Goal: Task Accomplishment & Management: Use online tool/utility

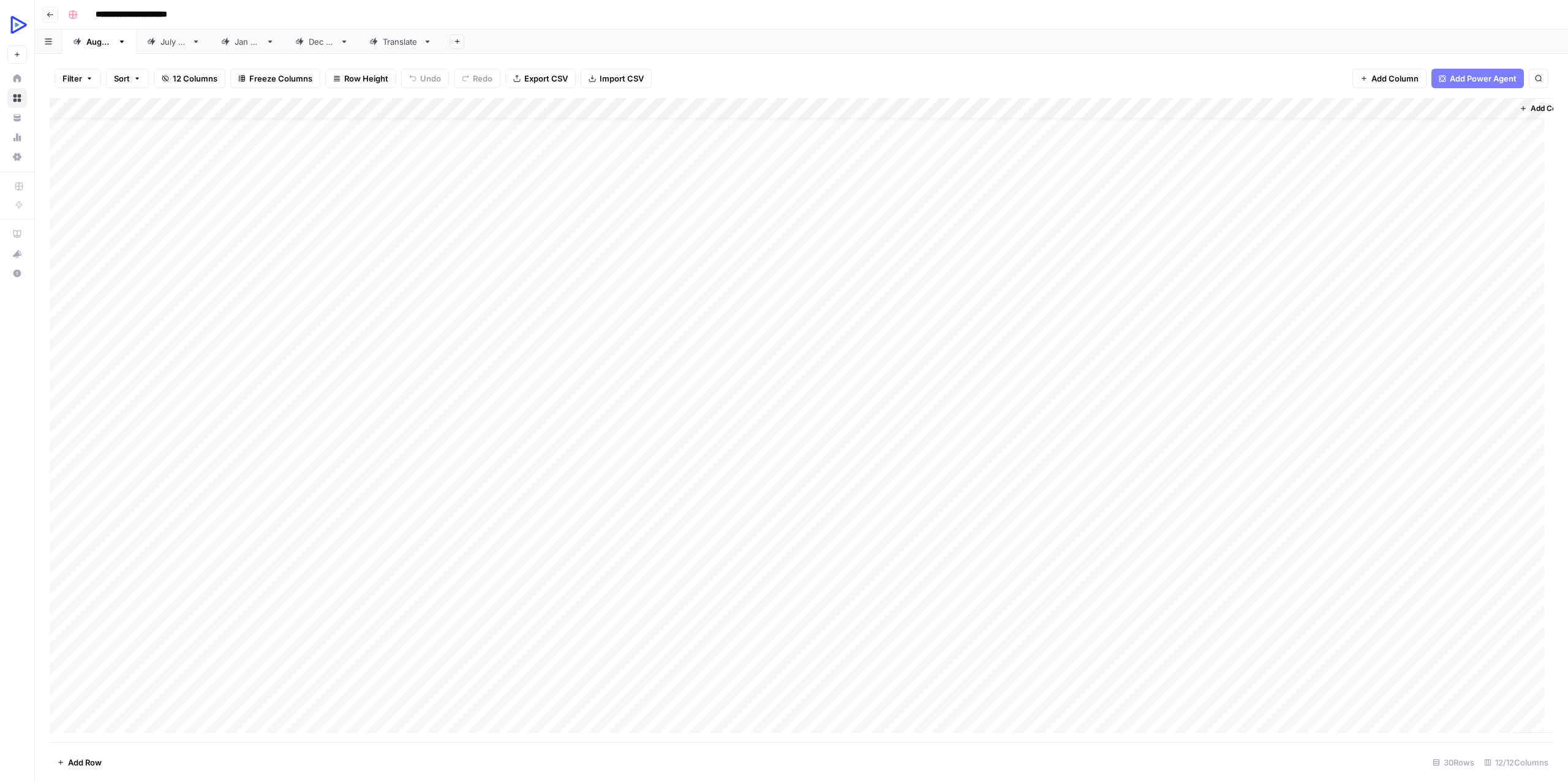
scroll to position [30, 0]
drag, startPoint x: 164, startPoint y: 644, endPoint x: 216, endPoint y: 640, distance: 52.2
click at [216, 567] on div "Add Column" at bounding box center [801, 420] width 1504 height 644
click at [1175, 567] on div "Add Column" at bounding box center [801, 420] width 1504 height 644
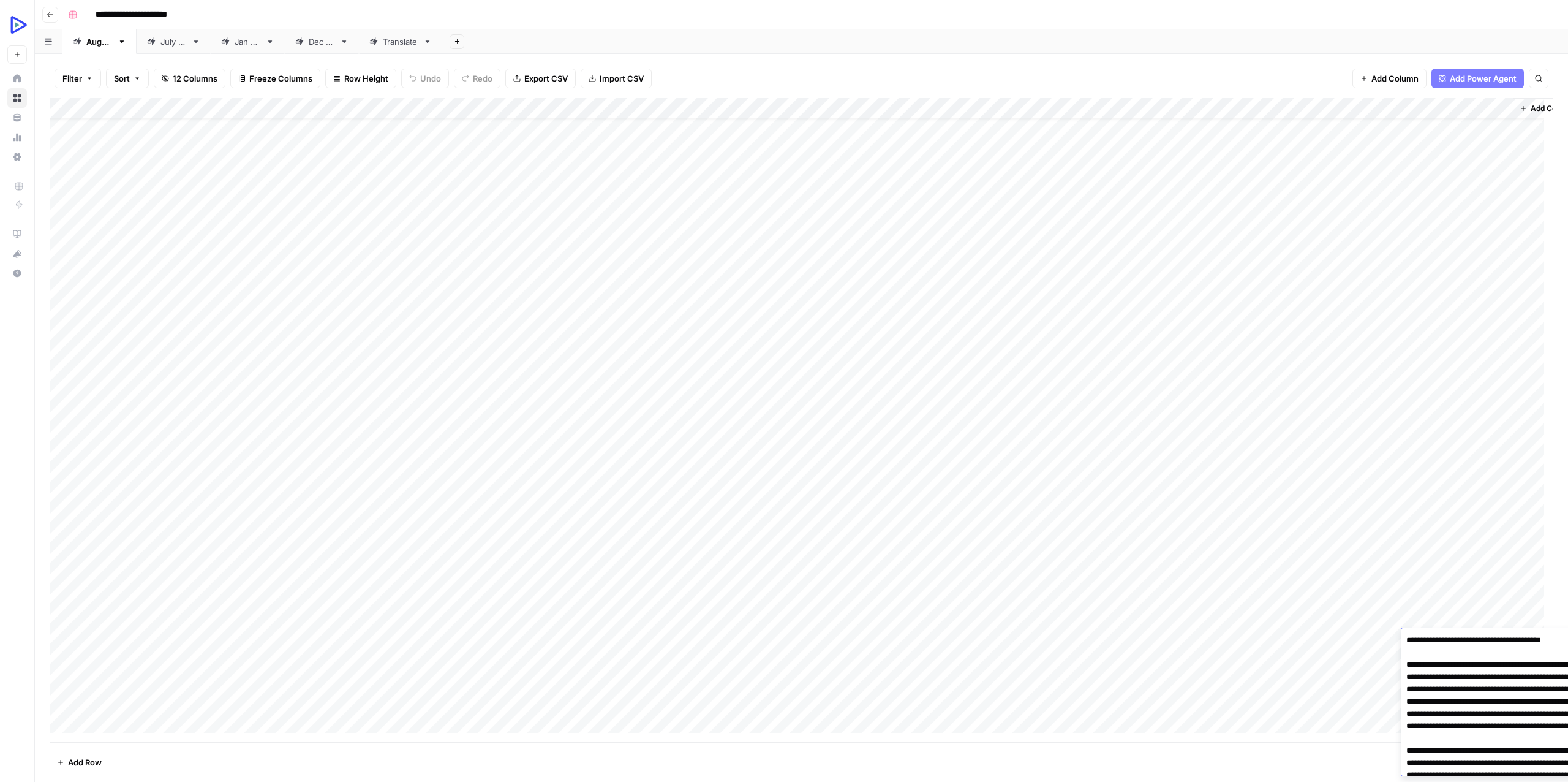
scroll to position [3513, 0]
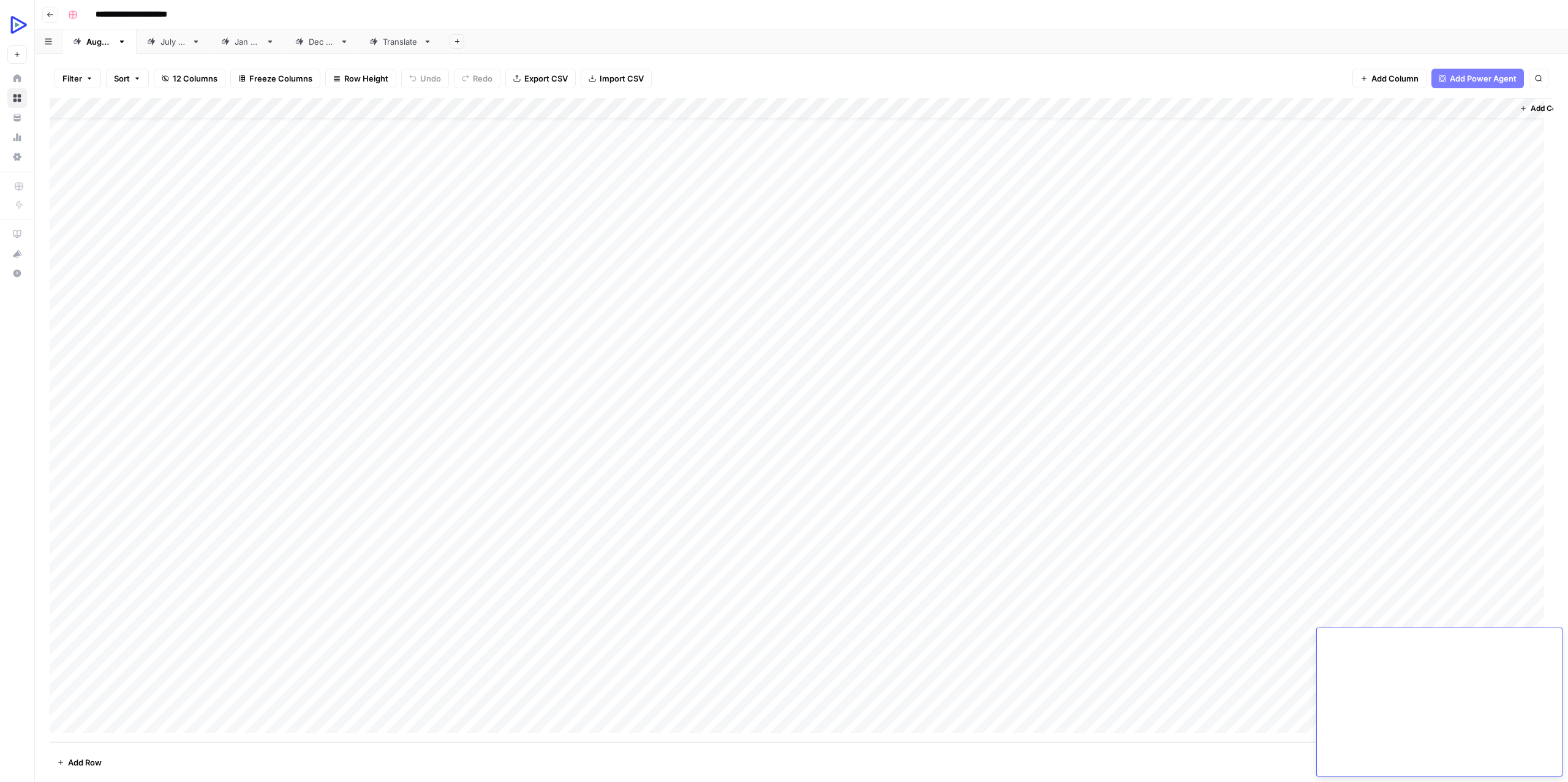
click at [1175, 567] on div "Add Column" at bounding box center [801, 420] width 1504 height 644
drag, startPoint x: 156, startPoint y: 657, endPoint x: 1330, endPoint y: 655, distance: 1174.0
click at [1175, 567] on div "Add Column" at bounding box center [801, 420] width 1504 height 644
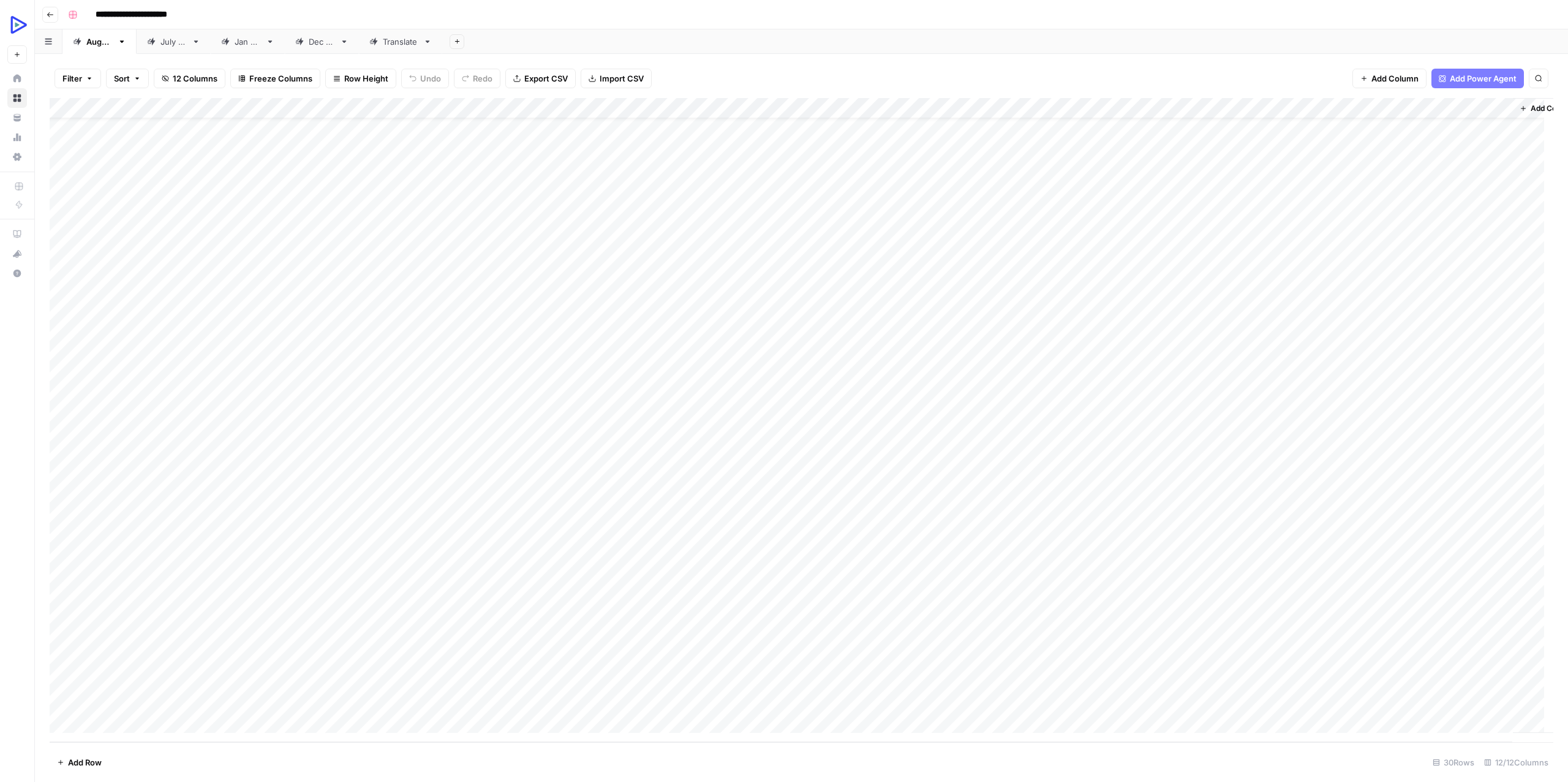
click at [1175, 567] on div "Add Column" at bounding box center [801, 420] width 1504 height 644
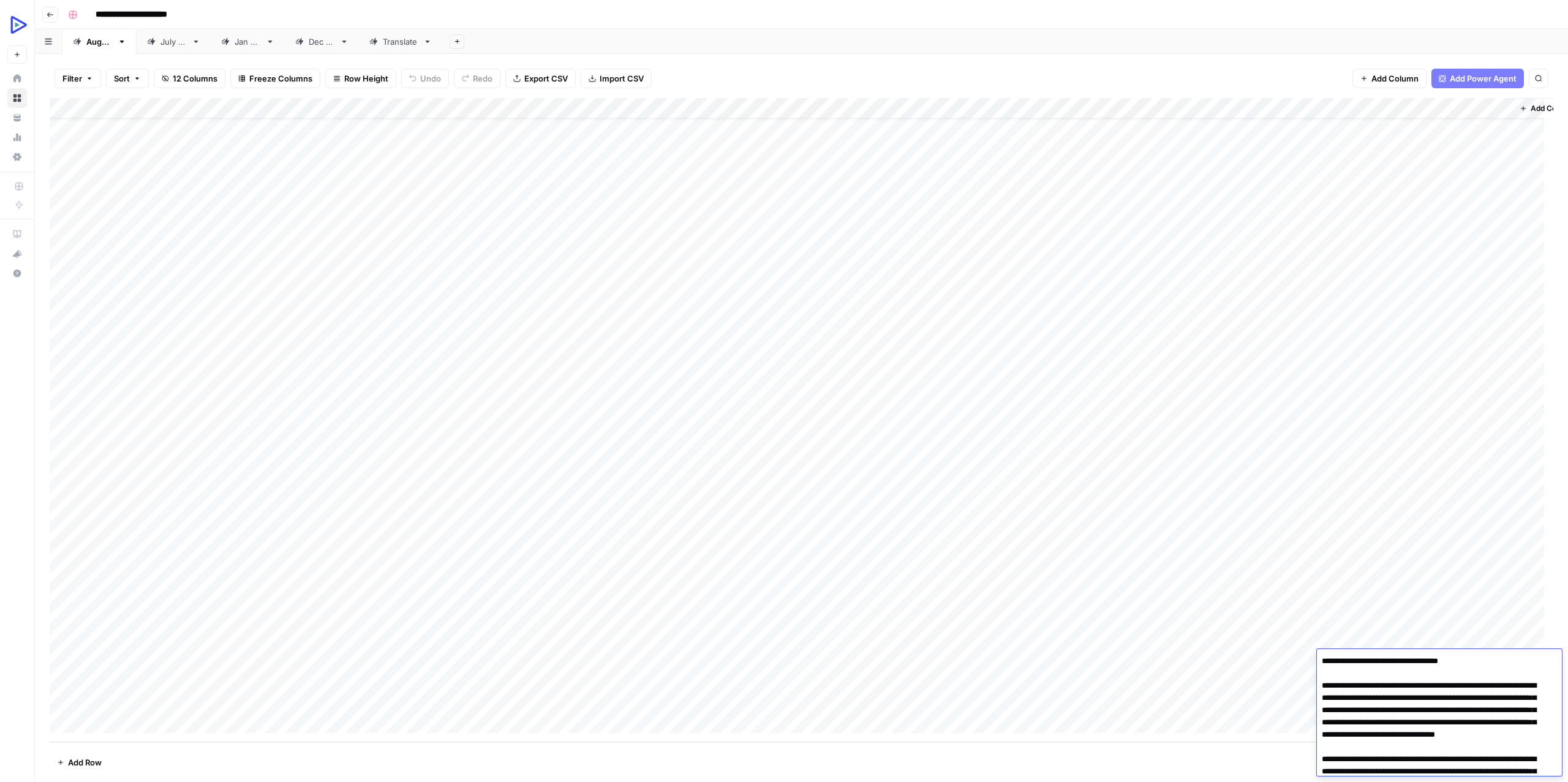
scroll to position [7517, 0]
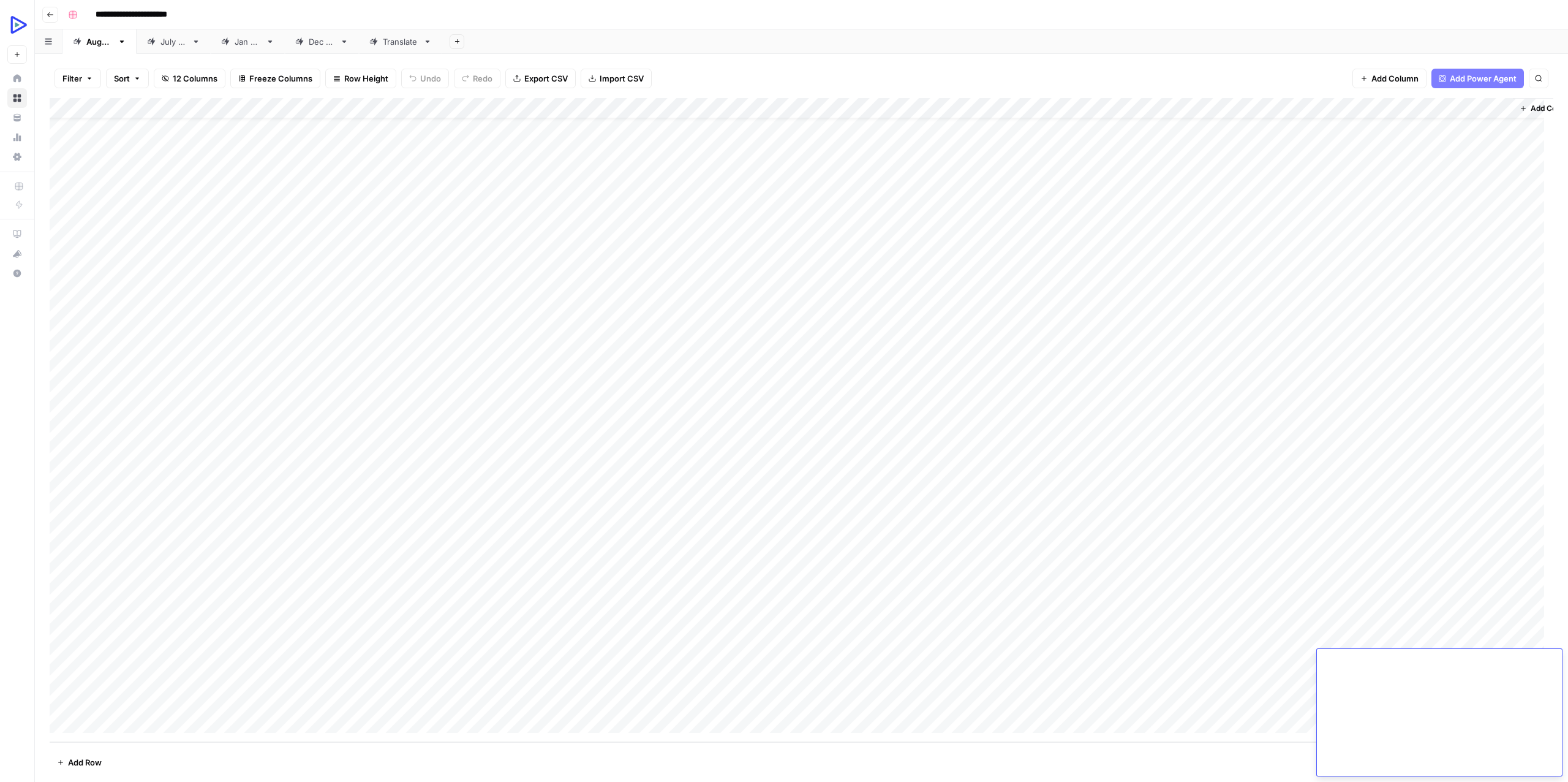
click at [1175, 567] on div "Add Column" at bounding box center [801, 420] width 1504 height 644
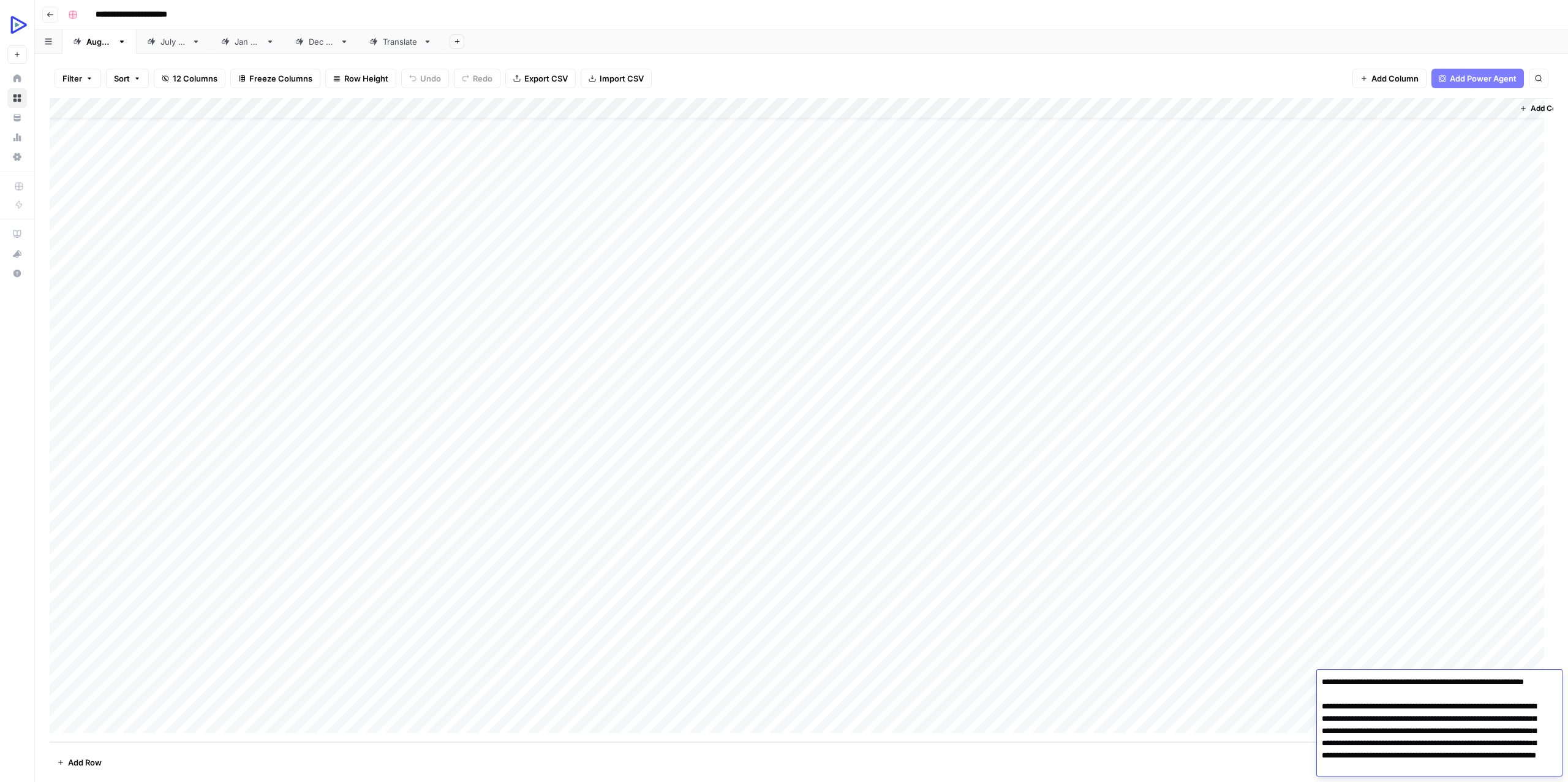
scroll to position [3776, 0]
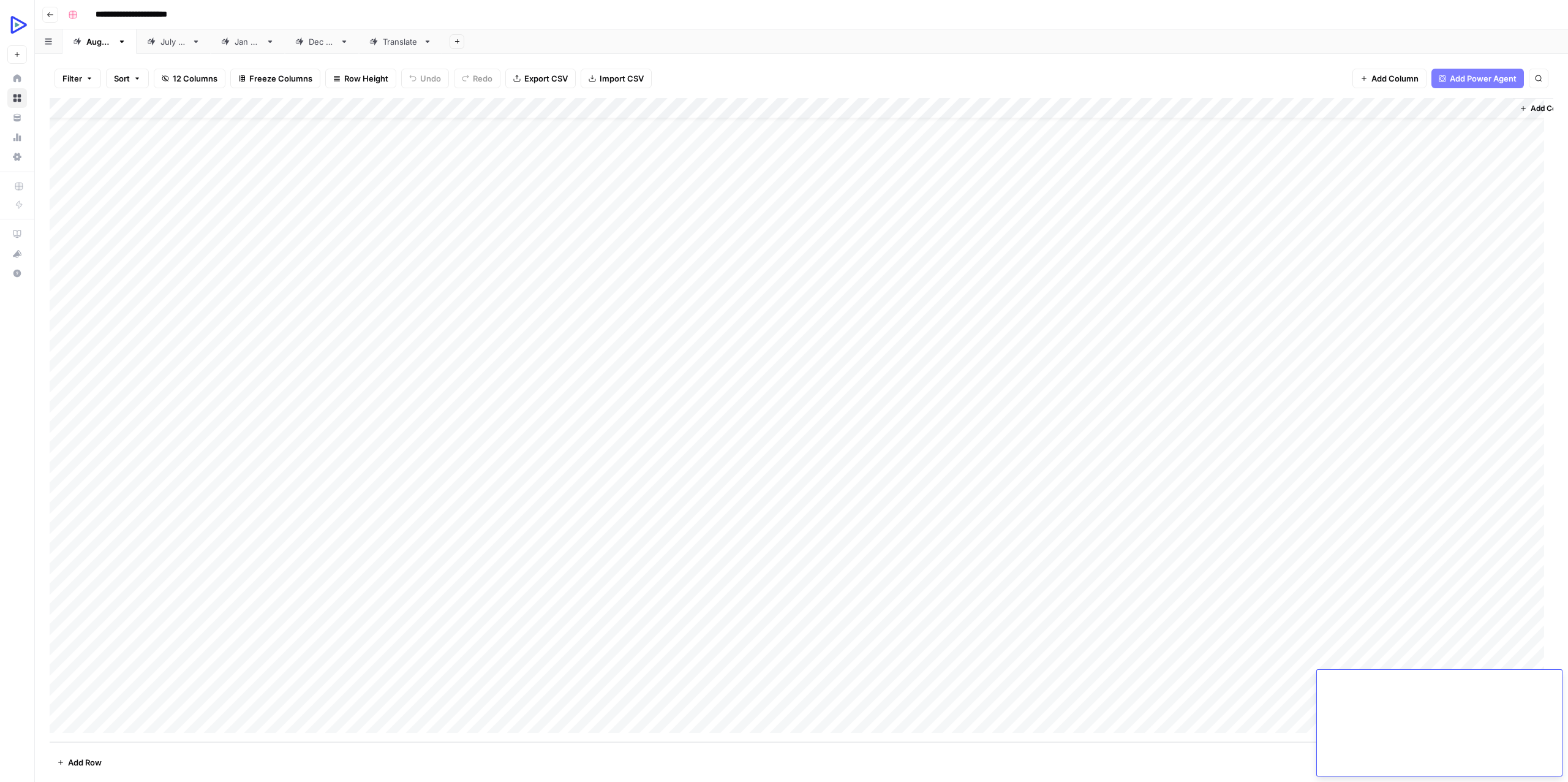
click at [1175, 567] on div "Add Column" at bounding box center [801, 420] width 1504 height 644
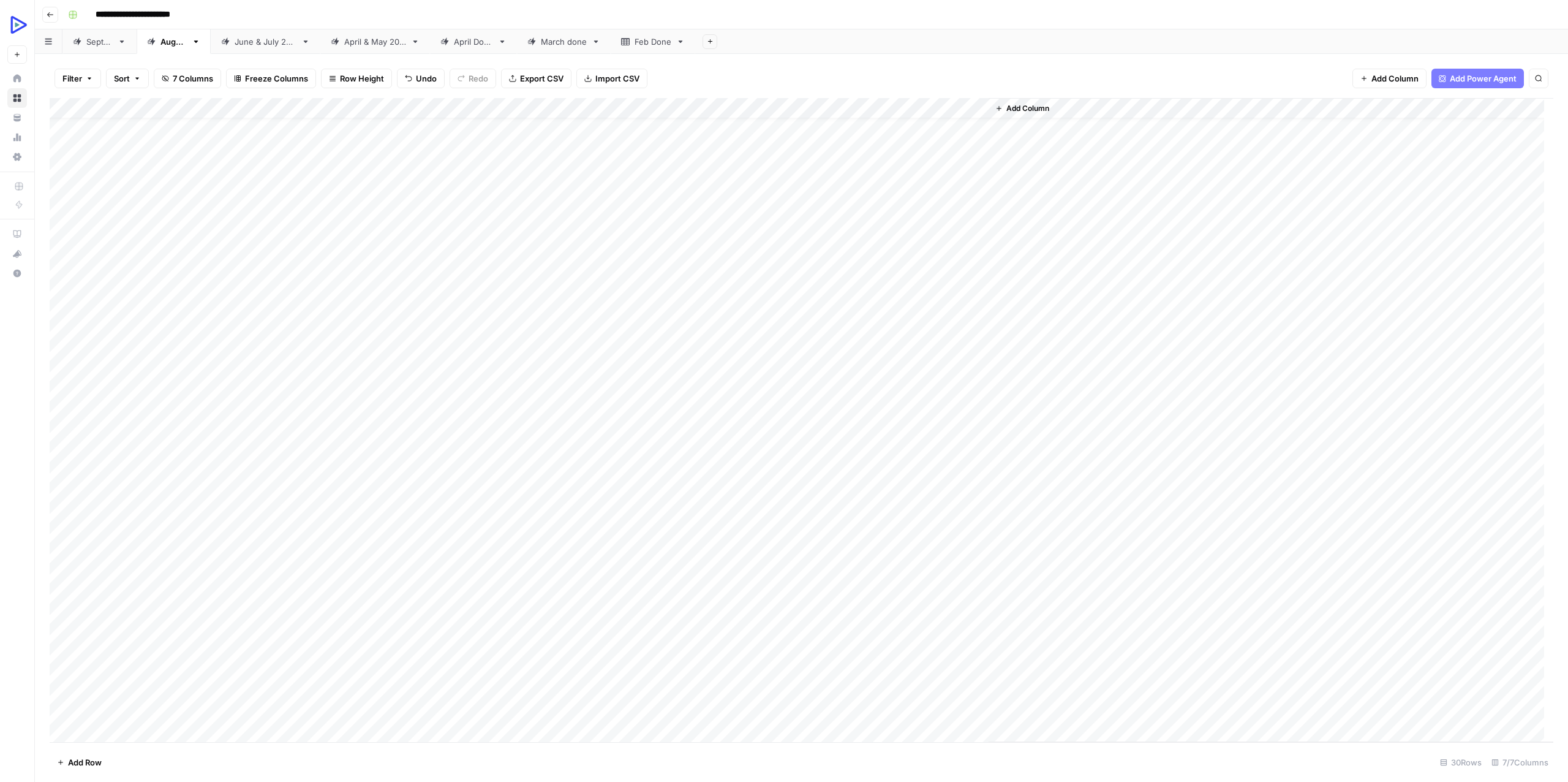
scroll to position [22, 0]
drag, startPoint x: 139, startPoint y: 538, endPoint x: 972, endPoint y: 538, distance: 833.0
click at [972, 538] on div "Add Column" at bounding box center [801, 420] width 1504 height 644
click at [904, 559] on div "Add Column" at bounding box center [801, 420] width 1504 height 644
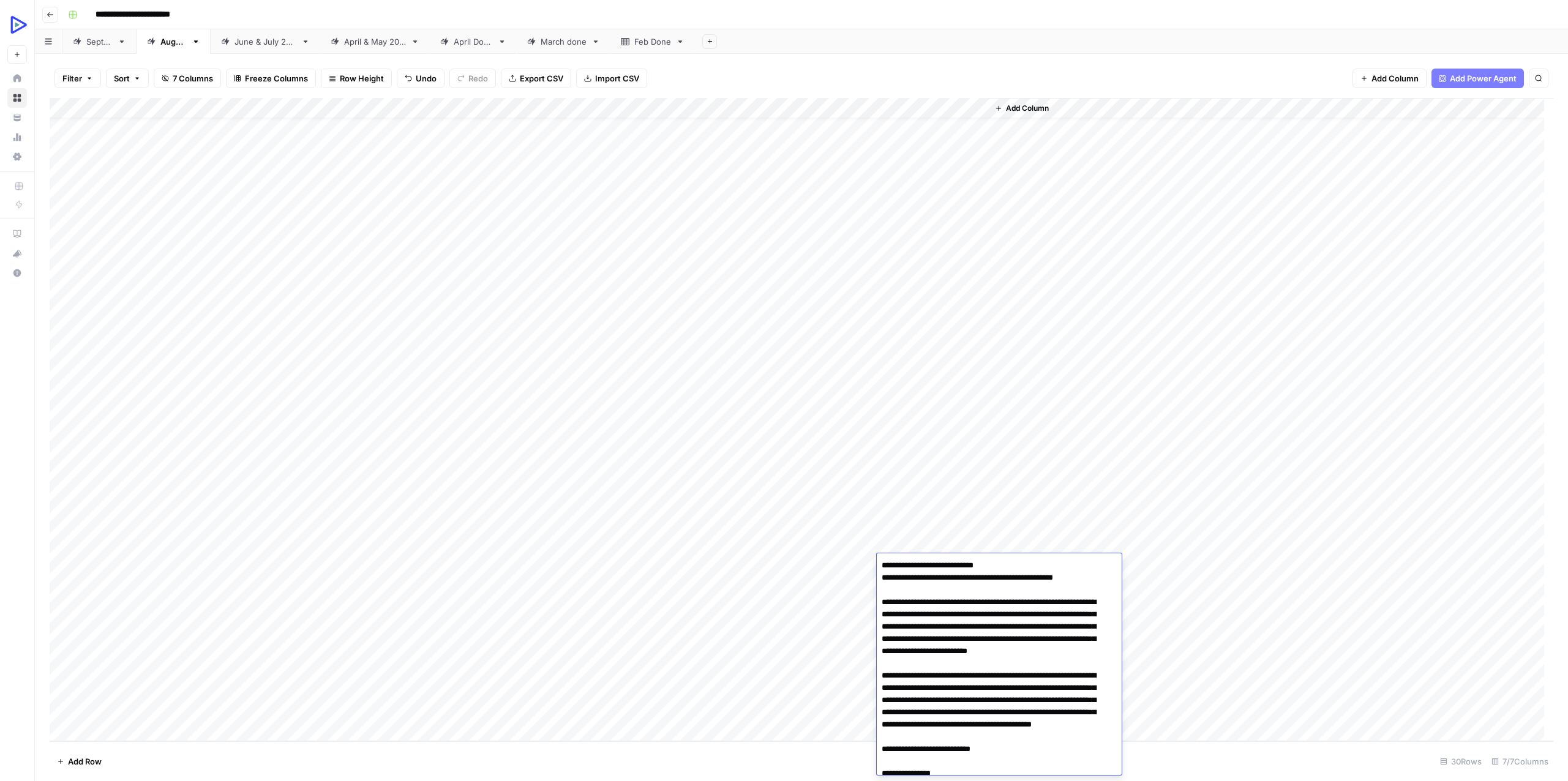
click at [1011, 541] on div "Add Column" at bounding box center [1270, 420] width 565 height 643
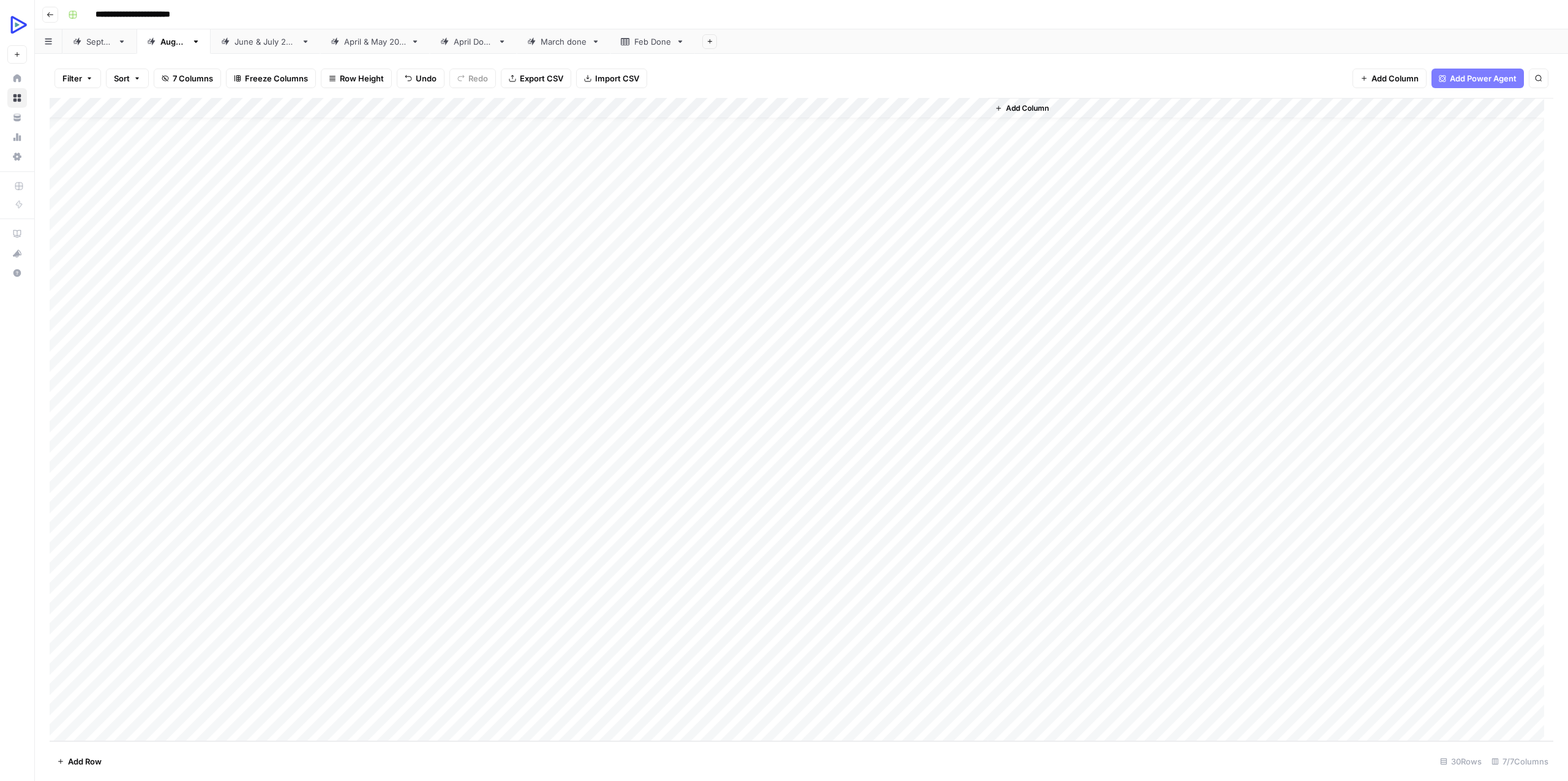
click at [938, 582] on div "Add Column" at bounding box center [801, 420] width 1504 height 643
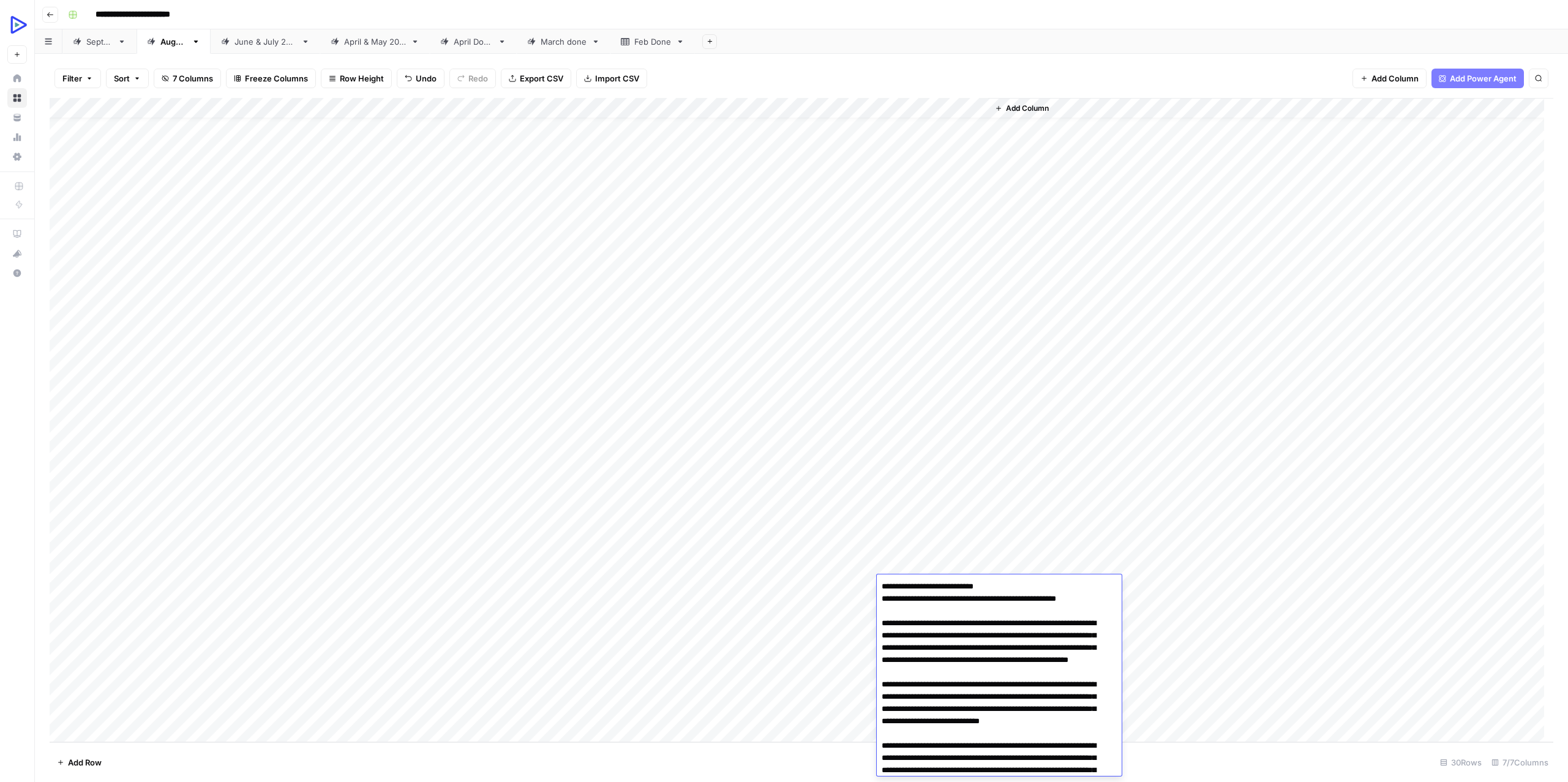
scroll to position [21, 0]
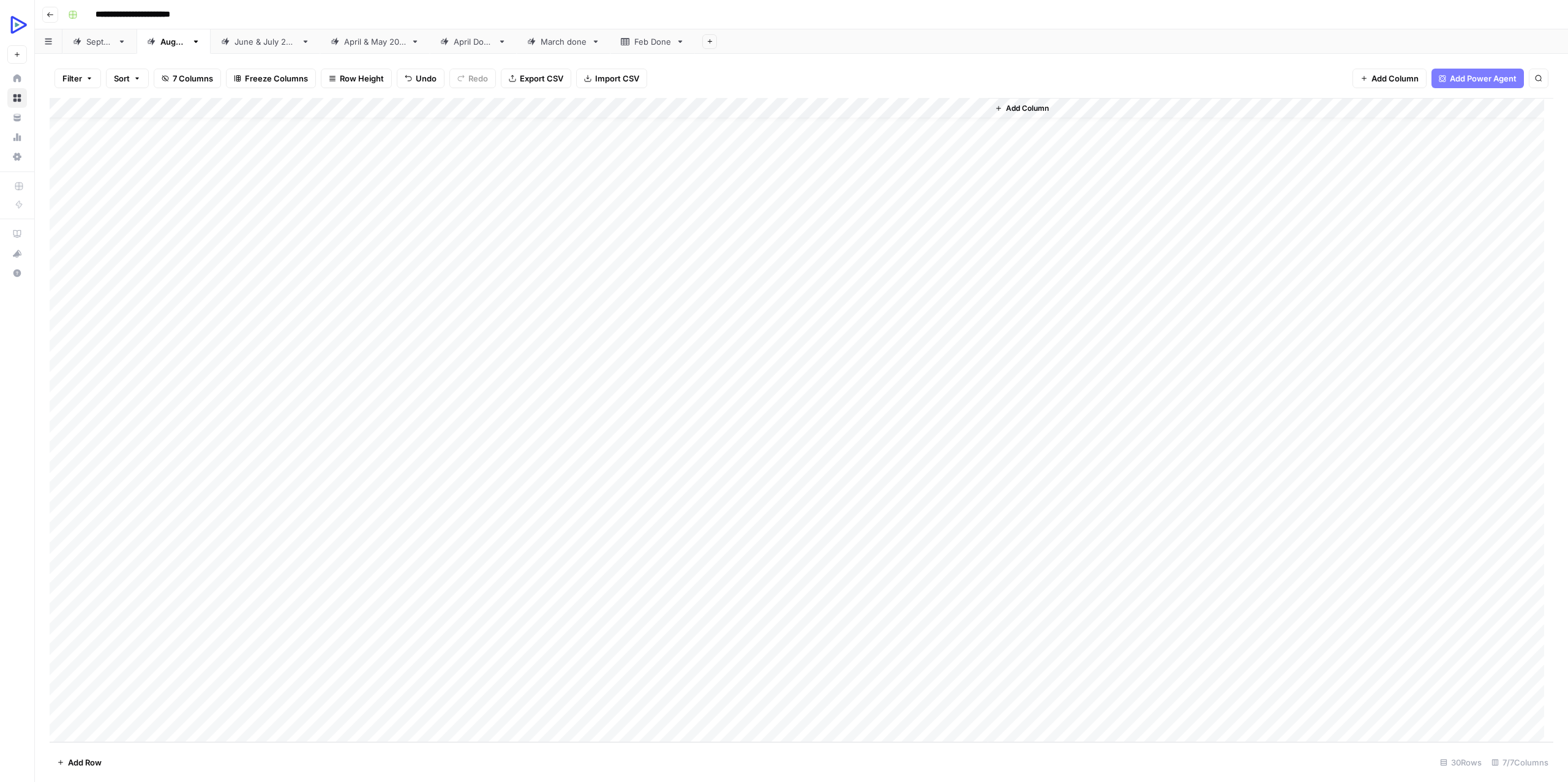
click at [1025, 560] on div "Add Column" at bounding box center [1270, 420] width 565 height 644
click at [963, 608] on div "Add Column" at bounding box center [801, 420] width 1504 height 644
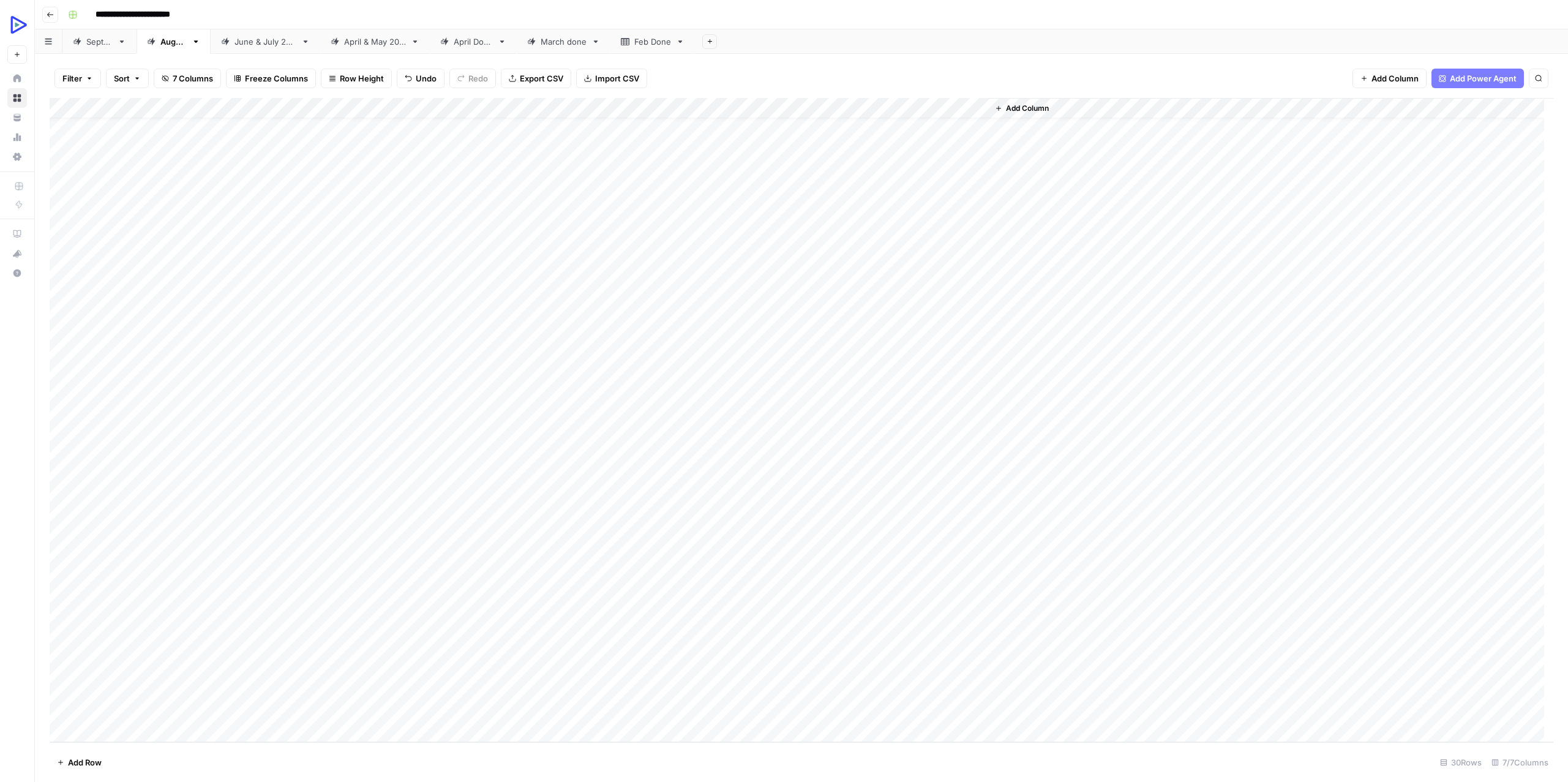
click at [380, 607] on div "Add Column" at bounding box center [801, 420] width 1504 height 644
click at [913, 607] on div "Add Column" at bounding box center [801, 420] width 1504 height 644
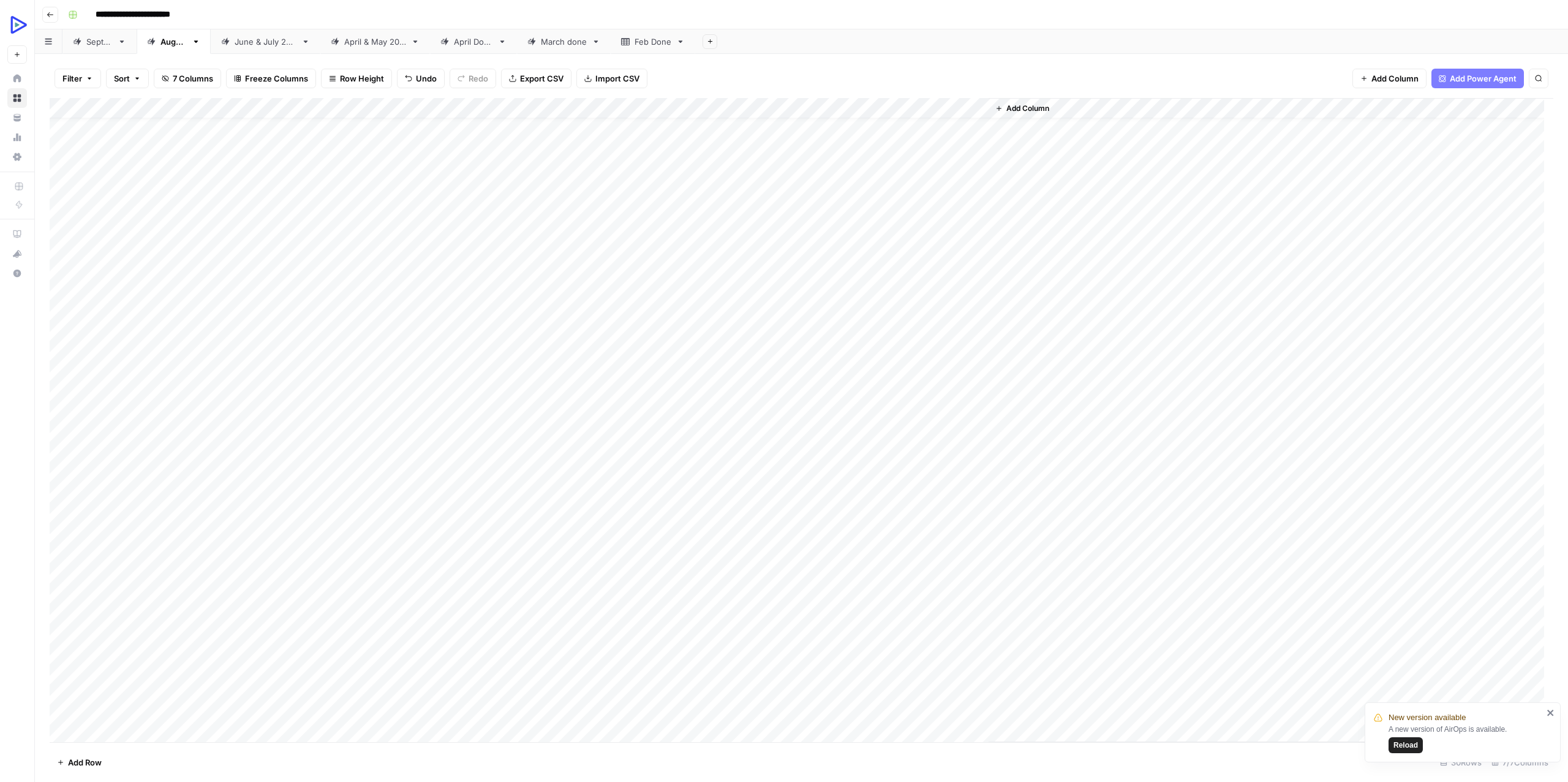
click at [1024, 606] on div "Add Column" at bounding box center [1271, 420] width 565 height 644
click at [447, 613] on div "Add Column" at bounding box center [801, 420] width 1504 height 644
click at [449, 625] on div "Add Column" at bounding box center [801, 420] width 1504 height 644
click at [920, 628] on div "Add Column" at bounding box center [801, 420] width 1504 height 644
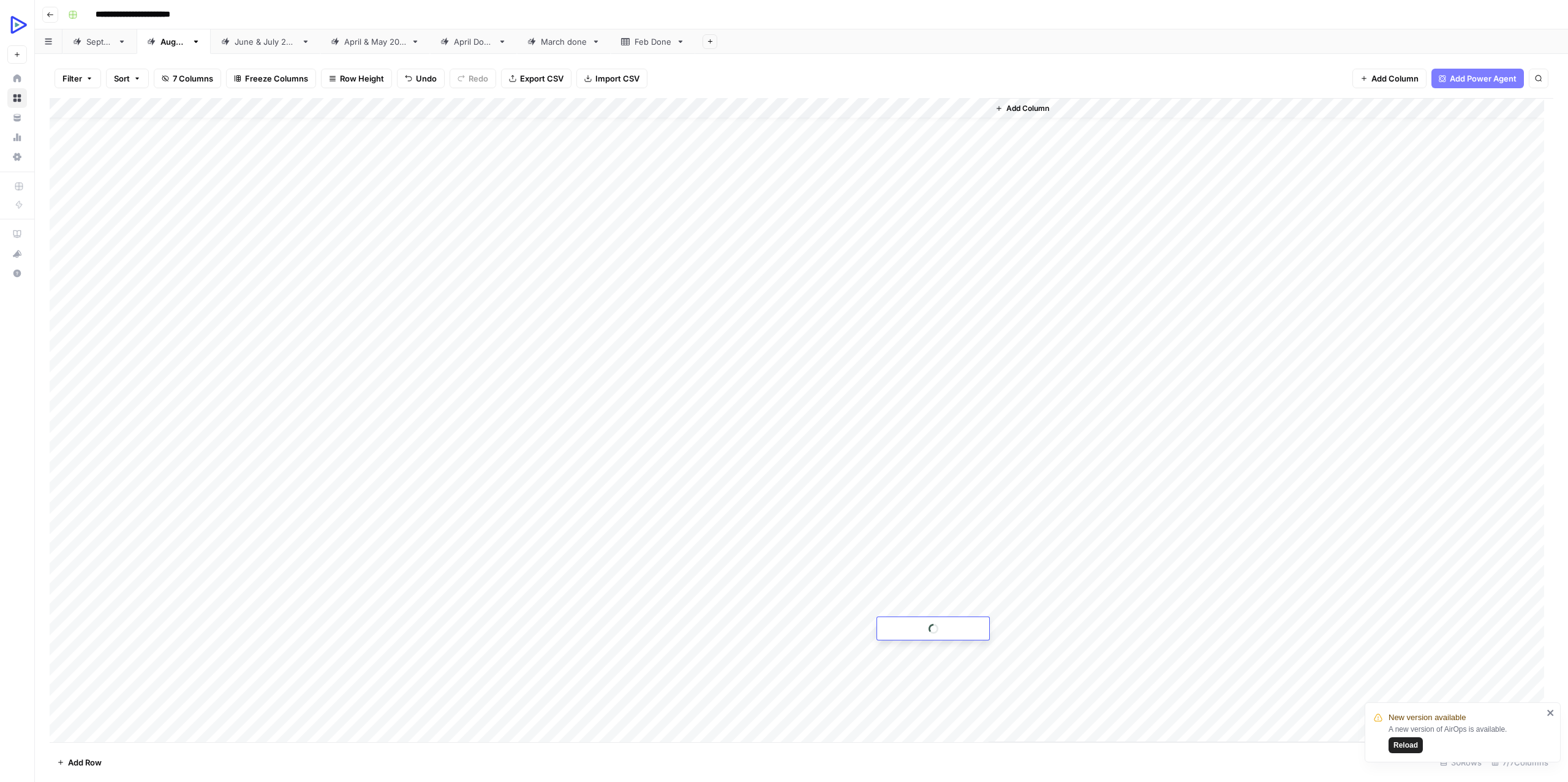
click at [920, 628] on div at bounding box center [933, 629] width 112 height 23
click at [643, 630] on div "Add Column" at bounding box center [801, 420] width 1504 height 644
click at [1401, 741] on span "Reload" at bounding box center [1406, 745] width 25 height 11
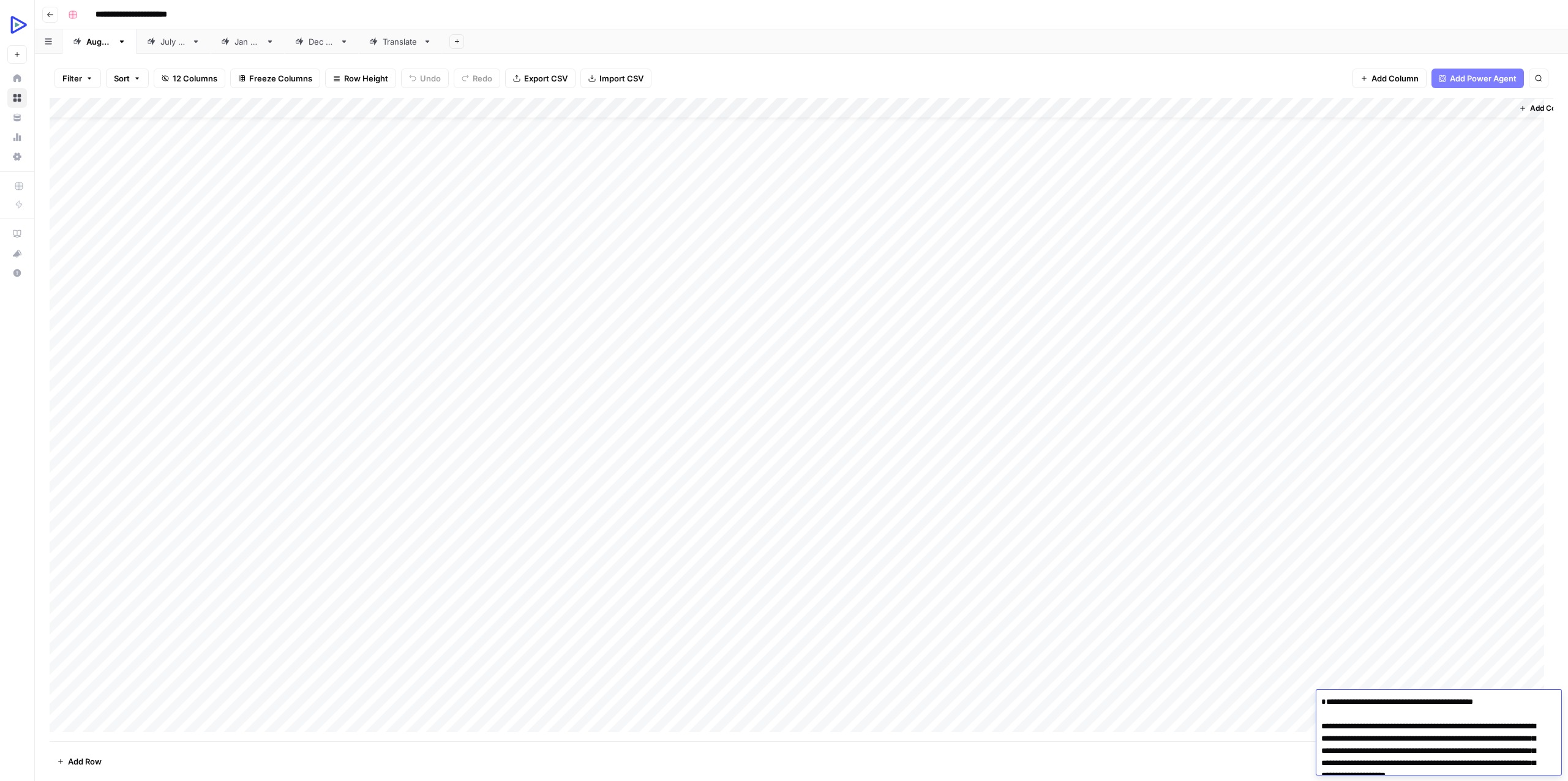
scroll to position [4697, 0]
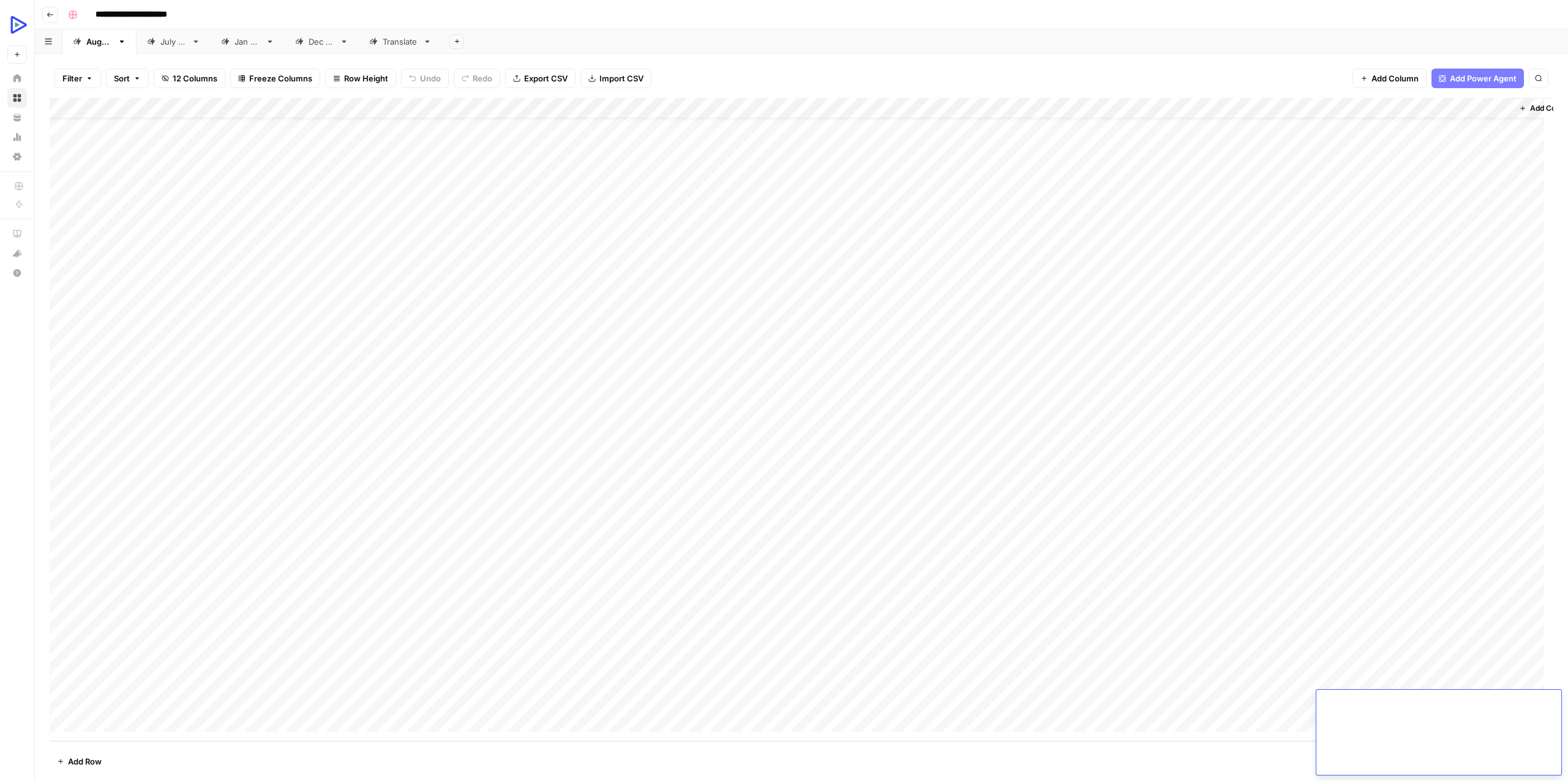
click at [289, 601] on div "Add Column" at bounding box center [801, 420] width 1504 height 643
click at [148, 696] on div "Add Column" at bounding box center [801, 420] width 1504 height 643
click at [159, 574] on div "Add Column" at bounding box center [801, 420] width 1504 height 643
click at [369, 674] on div "Add Column" at bounding box center [801, 420] width 1504 height 643
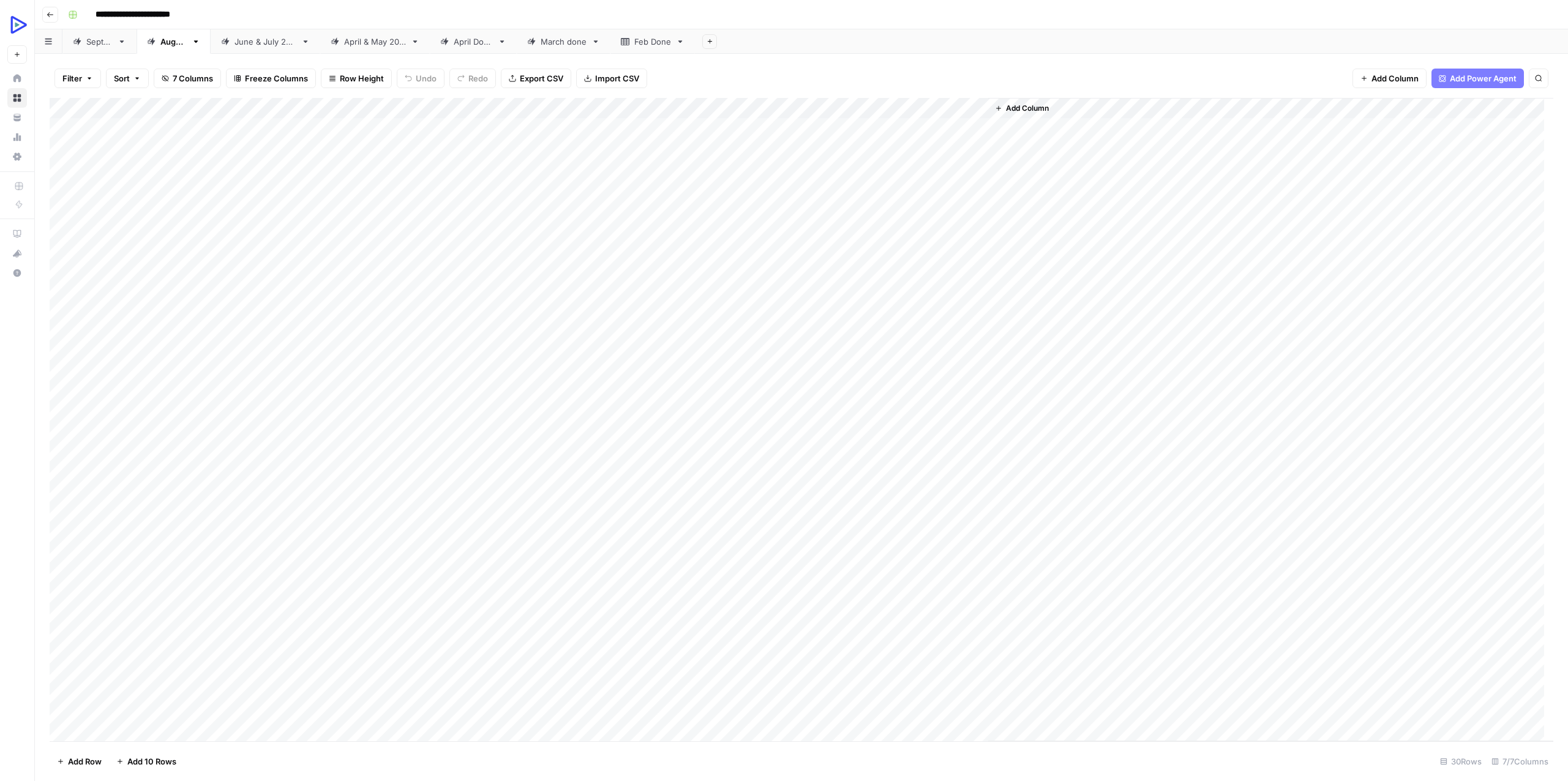
click at [924, 660] on div "Add Column" at bounding box center [801, 420] width 1504 height 643
click at [1193, 677] on div "Add Column" at bounding box center [1270, 420] width 565 height 643
click at [903, 691] on div "Add Column" at bounding box center [801, 420] width 1504 height 643
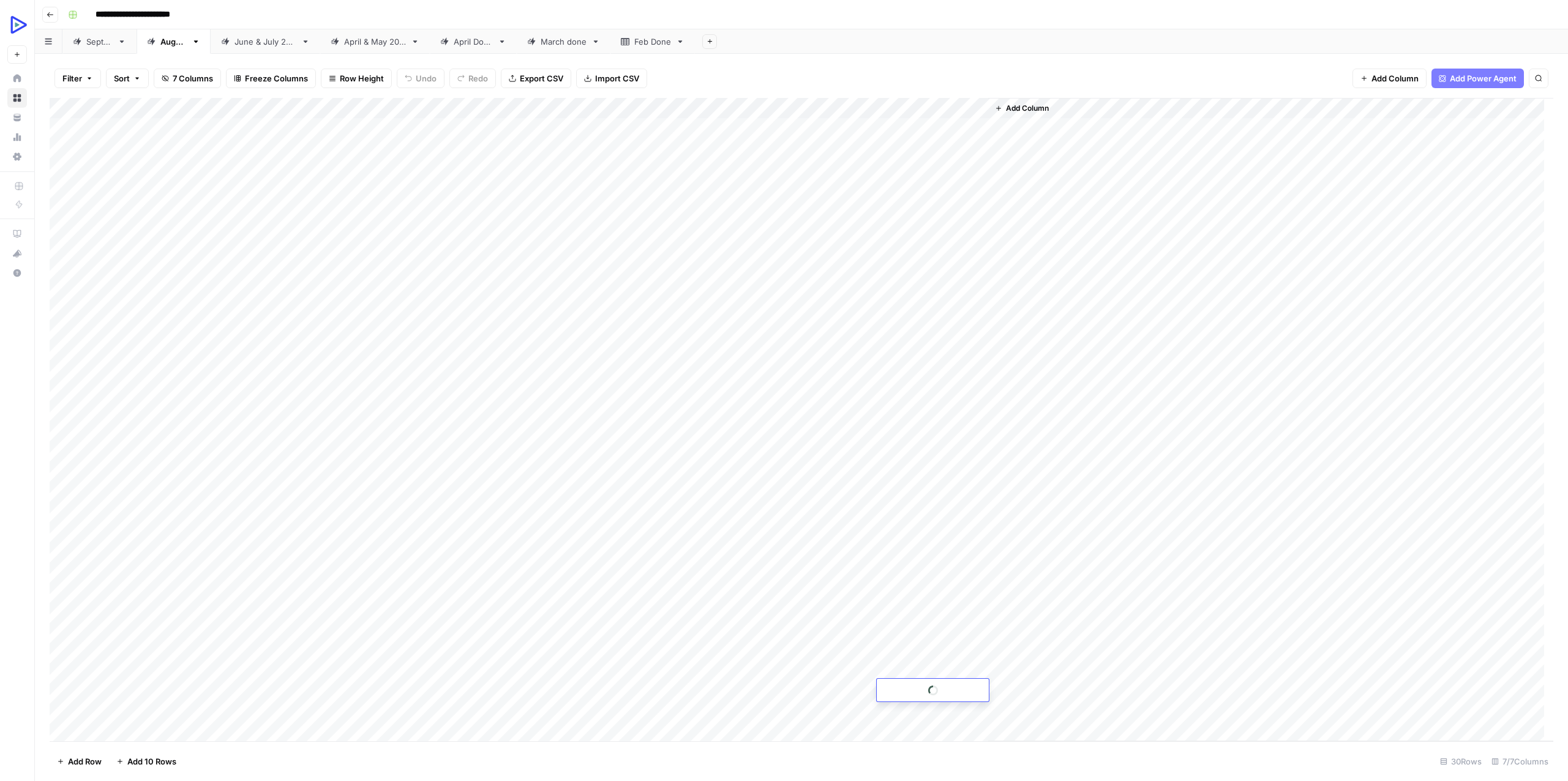
click at [903, 691] on div at bounding box center [932, 690] width 112 height 23
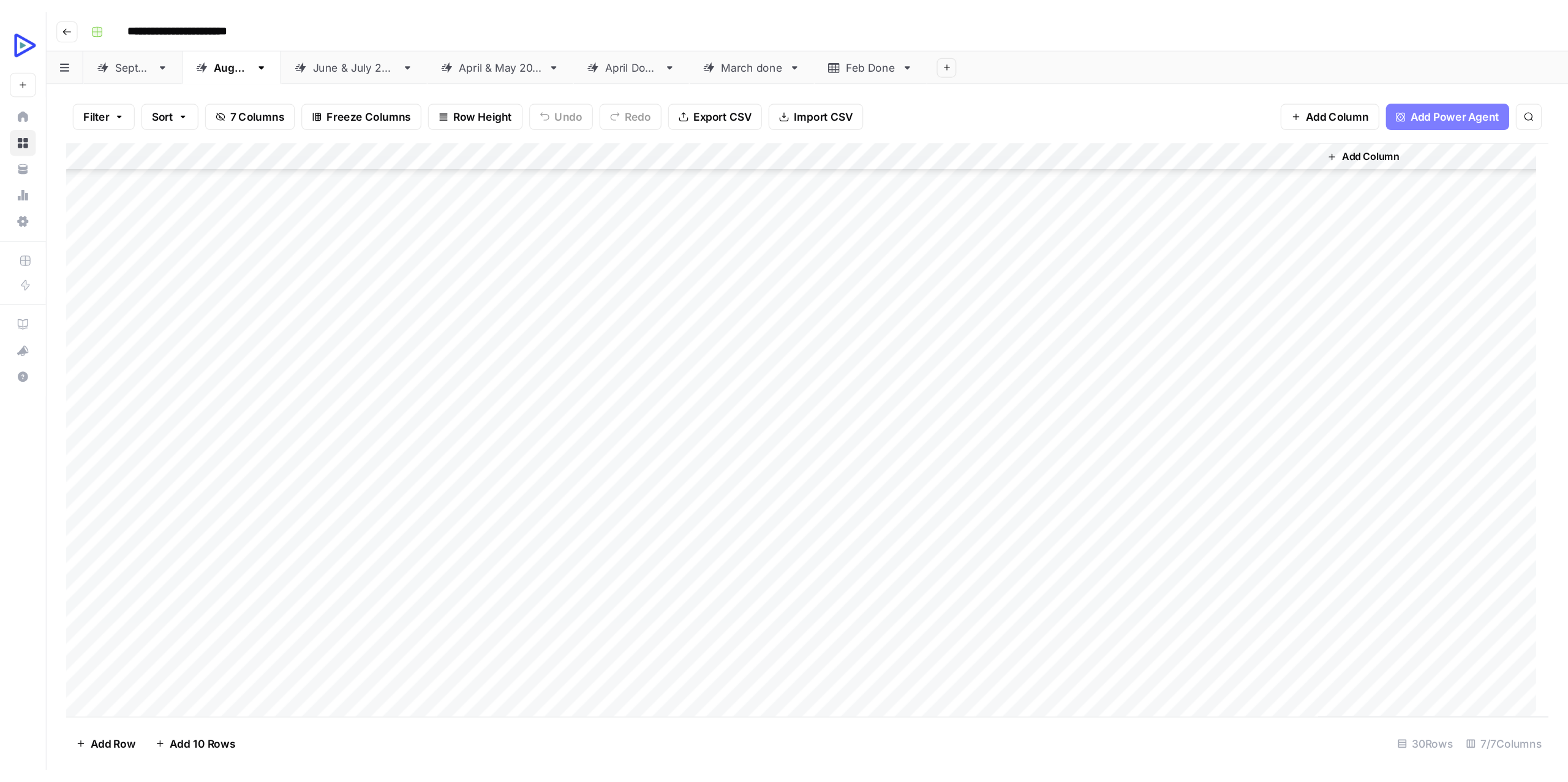
scroll to position [236, 0]
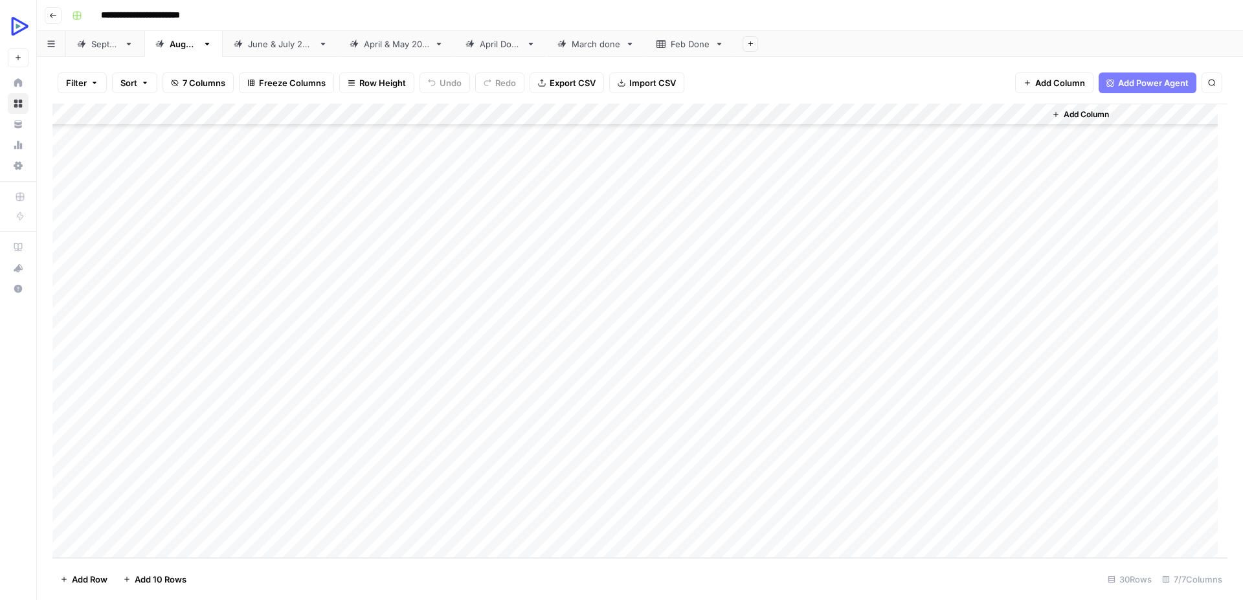
click at [345, 481] on div "Add Column" at bounding box center [639, 331] width 1175 height 454
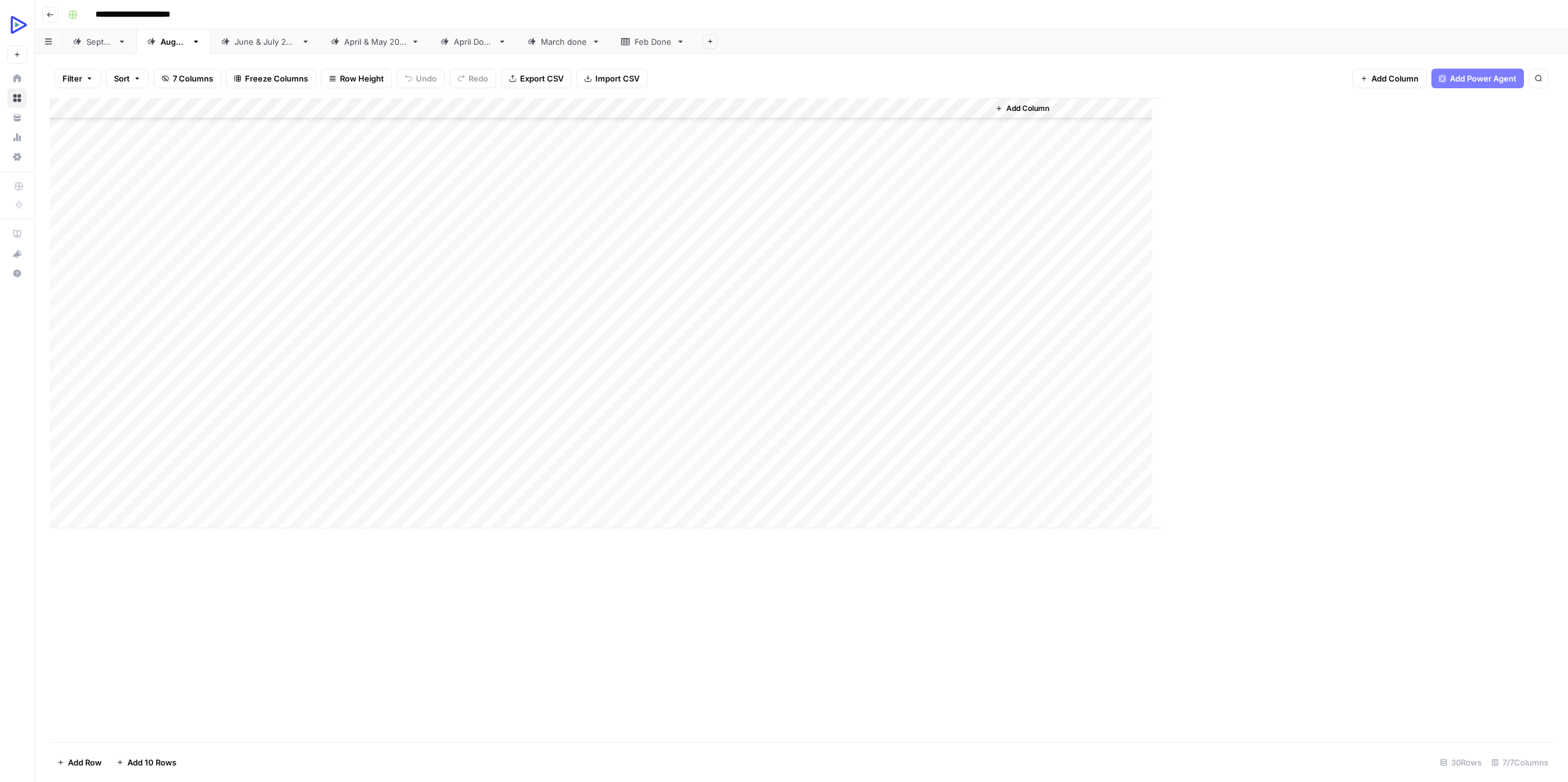
scroll to position [22, 0]
click at [381, 685] on div "Add Column" at bounding box center [801, 420] width 1504 height 644
click at [947, 698] on div "Add Column" at bounding box center [801, 420] width 1504 height 644
click at [947, 696] on div "Add Column" at bounding box center [801, 420] width 1504 height 644
click at [947, 696] on div at bounding box center [933, 690] width 112 height 23
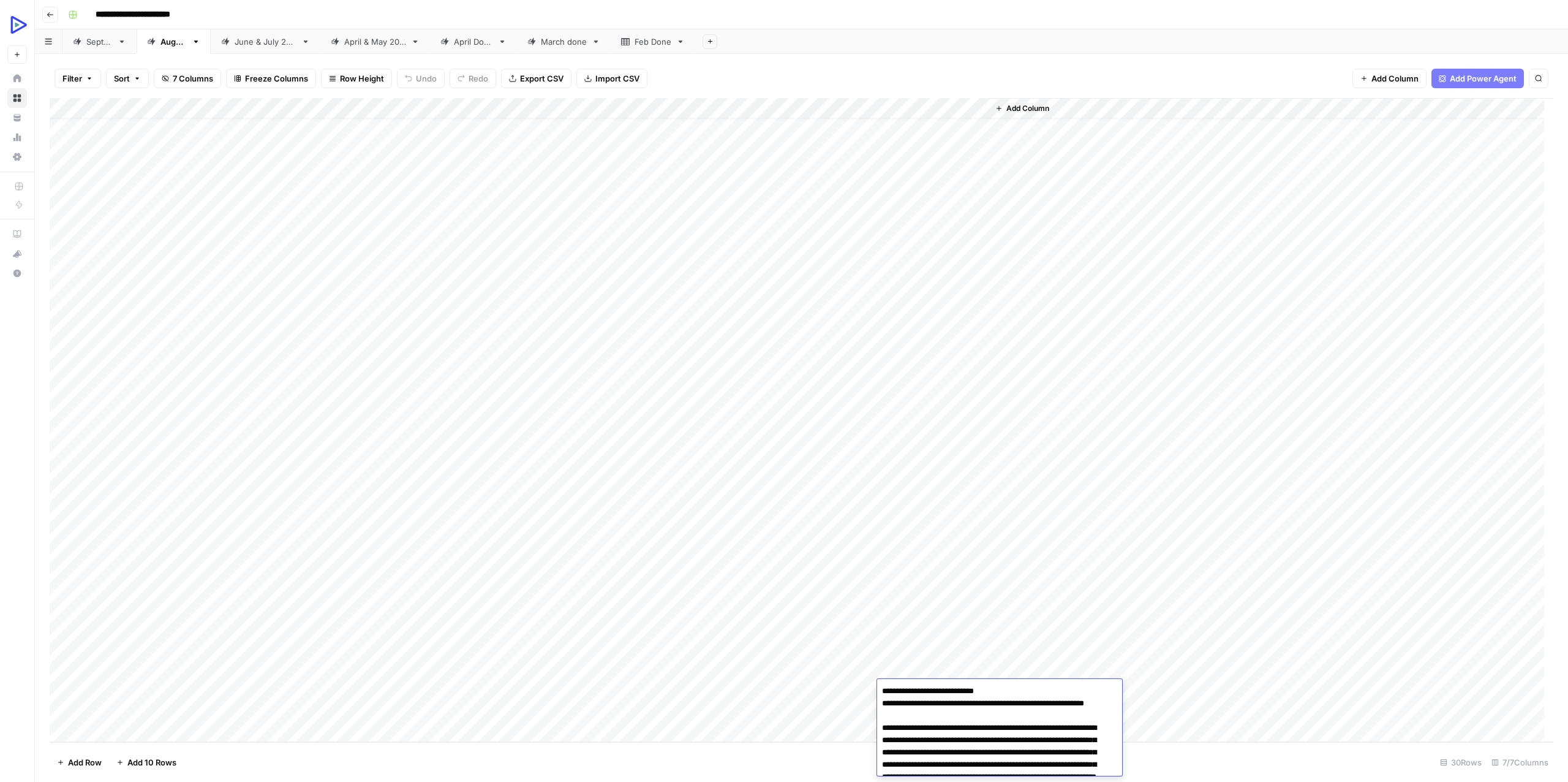
click at [800, 704] on div "Add Column" at bounding box center [801, 420] width 1504 height 644
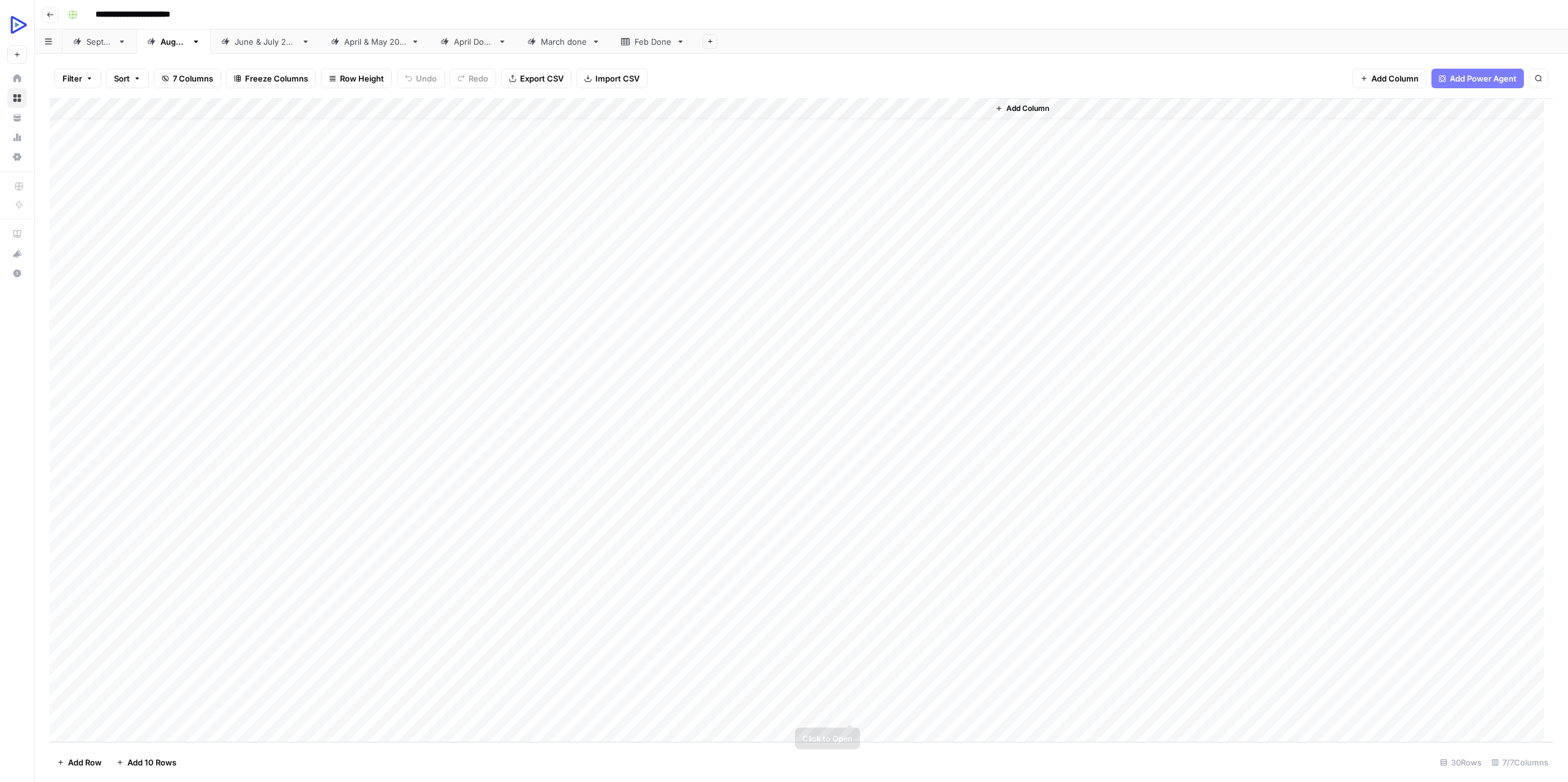
click at [899, 713] on div "Add Column" at bounding box center [801, 420] width 1504 height 644
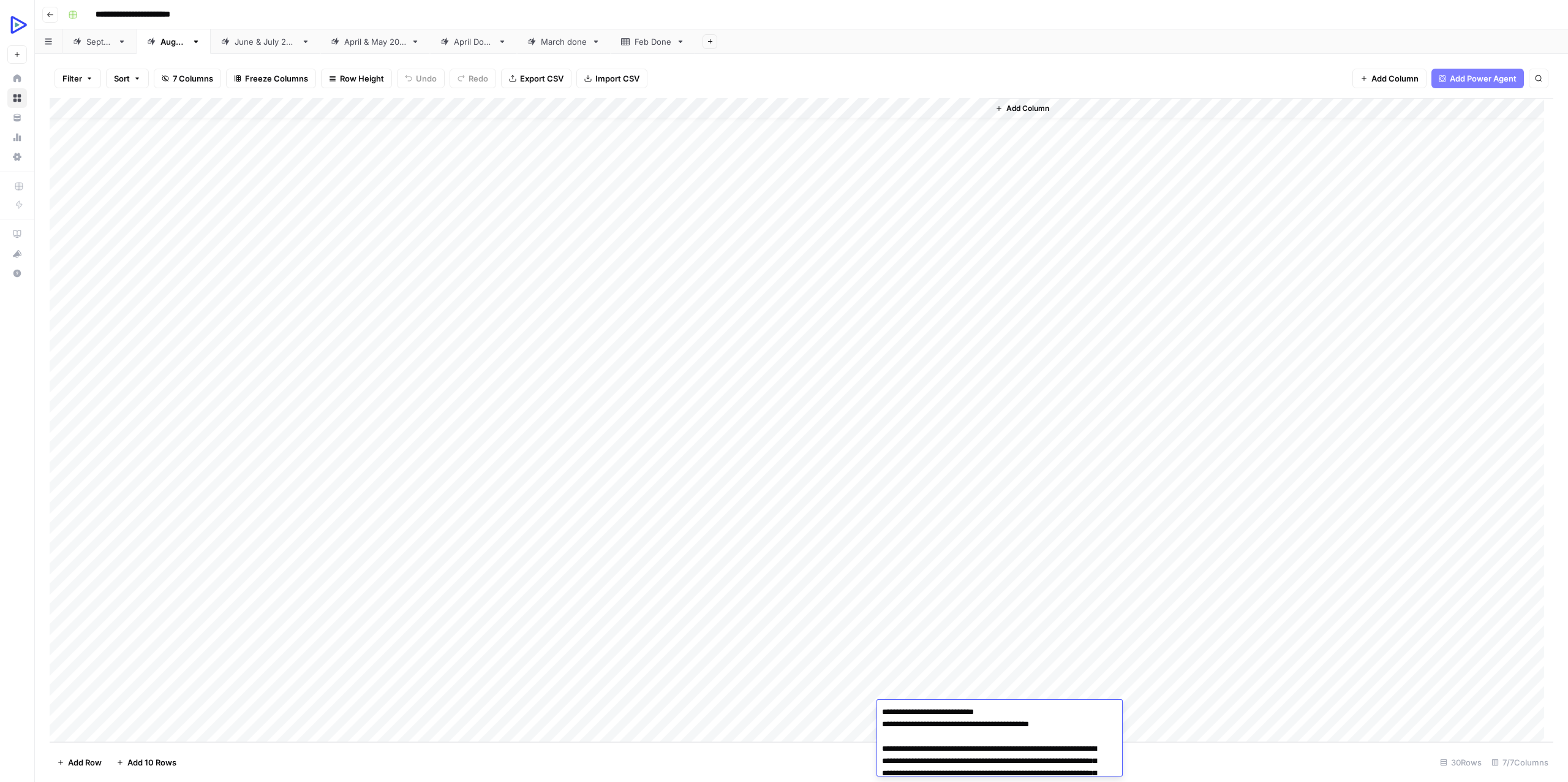
click at [1041, 670] on div "Add Column" at bounding box center [1271, 420] width 565 height 644
click at [1009, 711] on div "Add Column" at bounding box center [1271, 420] width 565 height 644
